Goal: Task Accomplishment & Management: Complete application form

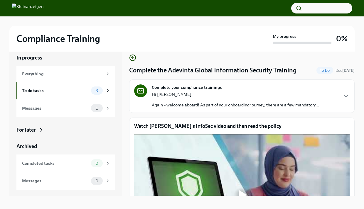
scroll to position [10, 0]
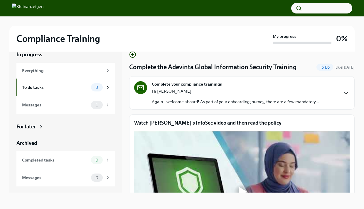
click at [342, 95] on icon "button" at bounding box center [345, 92] width 7 height 7
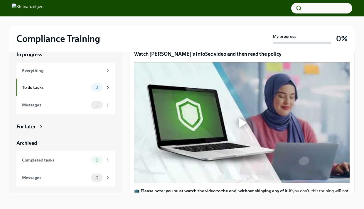
scroll to position [169, 0]
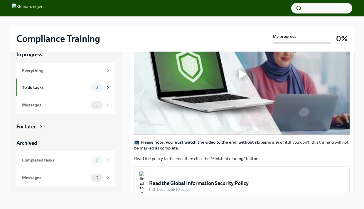
click at [246, 77] on div at bounding box center [243, 74] width 8 height 9
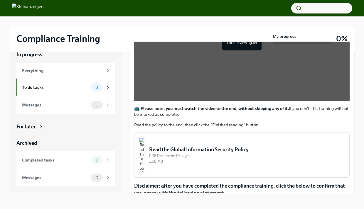
scroll to position [244, 0]
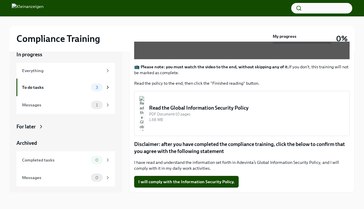
click at [144, 115] on img "button" at bounding box center [141, 113] width 5 height 35
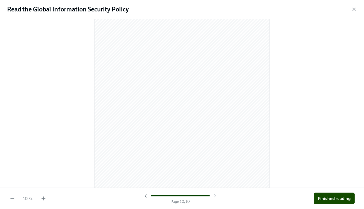
scroll to position [2359, 0]
click at [322, 195] on button "Finished reading" at bounding box center [334, 199] width 41 height 12
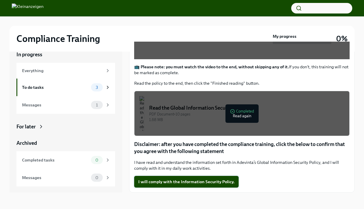
click at [165, 182] on span "I will comply with the Information Security Policy." at bounding box center [186, 182] width 96 height 6
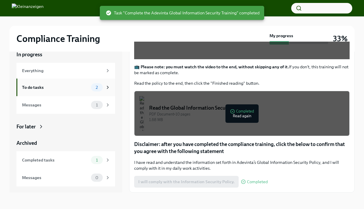
click at [68, 88] on div "To do tasks" at bounding box center [55, 87] width 67 height 6
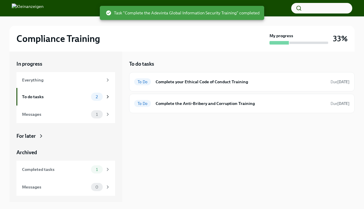
scroll to position [1, 0]
click at [63, 114] on div "Messages" at bounding box center [55, 114] width 67 height 6
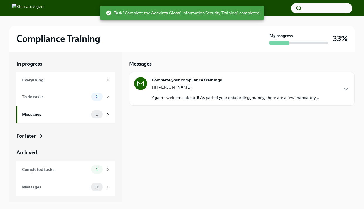
click at [200, 97] on p "Again – welcome aboard! As part of your onboarding journey, there are a few man…" at bounding box center [235, 98] width 167 height 6
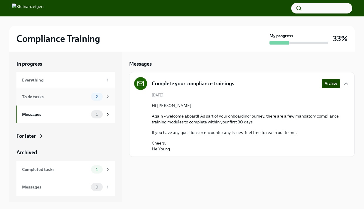
click at [76, 97] on div "To do tasks" at bounding box center [55, 97] width 67 height 6
